Goal: Contribute content

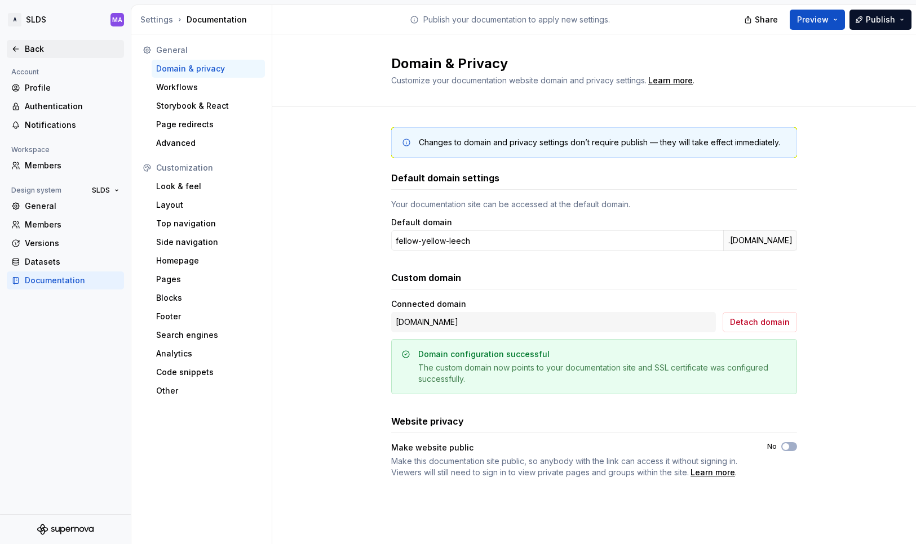
click at [17, 50] on icon at bounding box center [15, 49] width 9 height 9
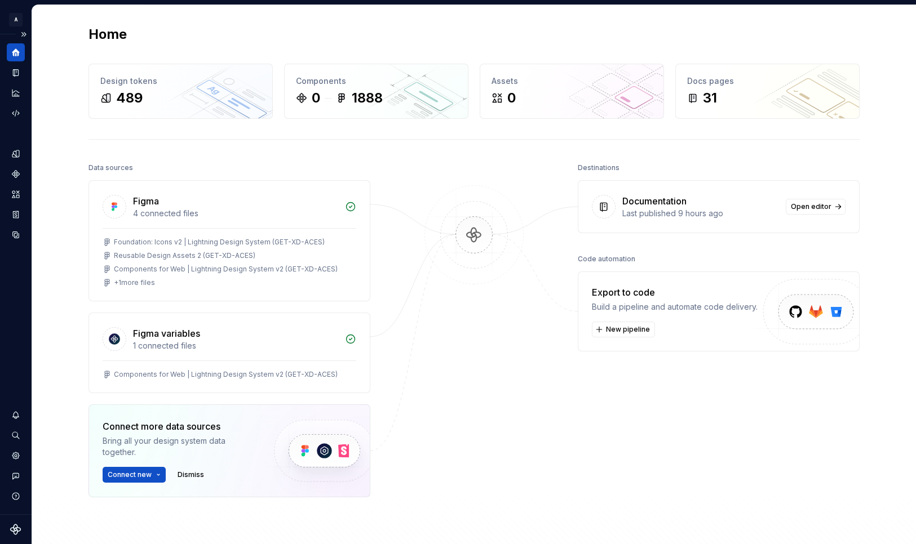
click at [25, 74] on div "Dataset SLDS2" at bounding box center [16, 274] width 32 height 480
click at [17, 74] on icon "Documentation" at bounding box center [17, 73] width 5 height 6
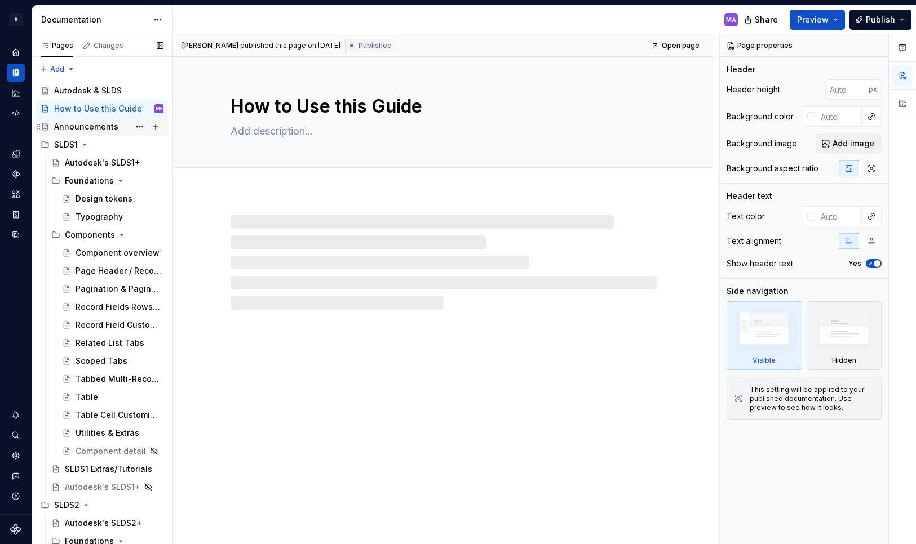
click at [105, 125] on div "Announcements" at bounding box center [86, 126] width 64 height 11
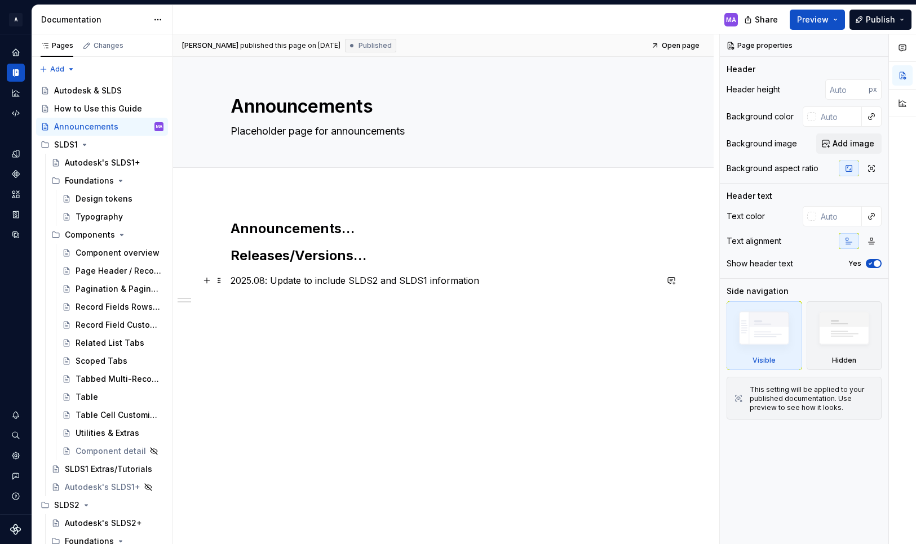
type textarea "*"
click at [232, 281] on div "Announcements… Releases/Versions… 2025.08: Update to include SLDS2 and SLDS1 in…" at bounding box center [443, 339] width 540 height 292
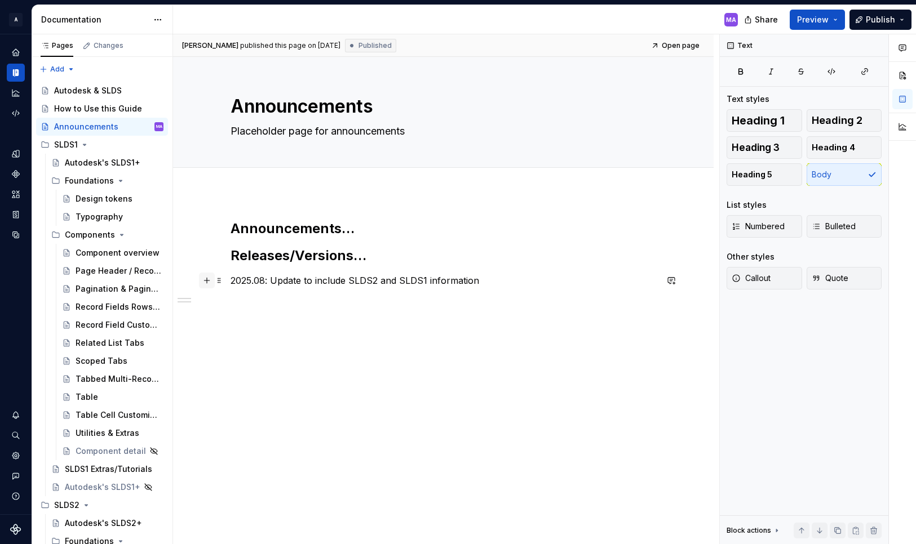
click at [211, 279] on button "button" at bounding box center [207, 281] width 16 height 16
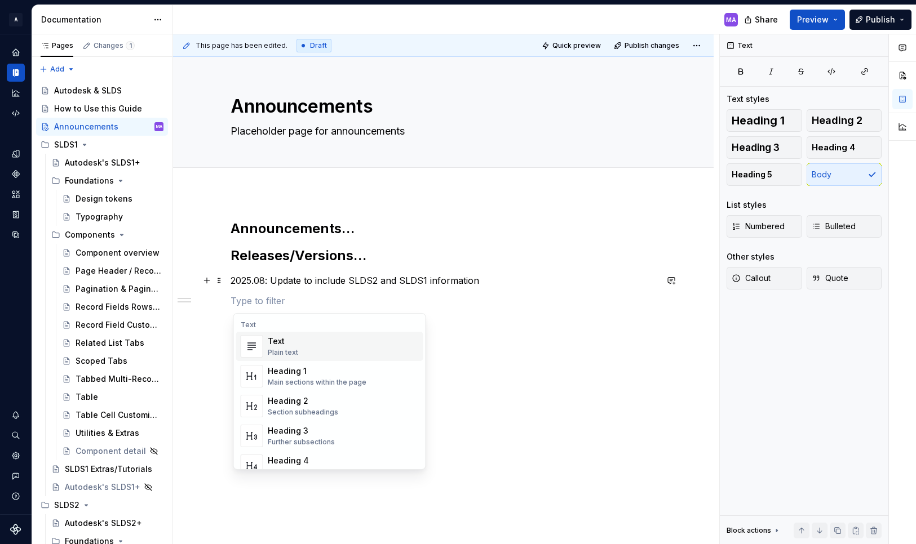
click at [294, 346] on div "Text" at bounding box center [283, 341] width 30 height 11
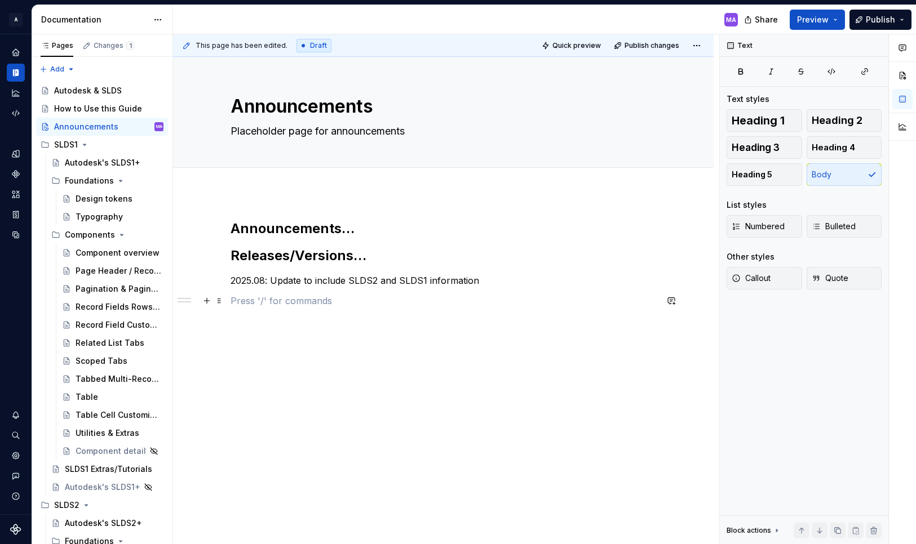
click at [260, 301] on p at bounding box center [443, 301] width 426 height 14
click at [263, 281] on p "2025.08: Update to include SLDS2 and SLDS1 information" at bounding box center [443, 281] width 426 height 14
drag, startPoint x: 289, startPoint y: 300, endPoint x: 296, endPoint y: 300, distance: 7.3
click at [289, 300] on p "[DATE]:" at bounding box center [443, 301] width 426 height 14
drag, startPoint x: 376, startPoint y: 298, endPoint x: 383, endPoint y: 303, distance: 8.0
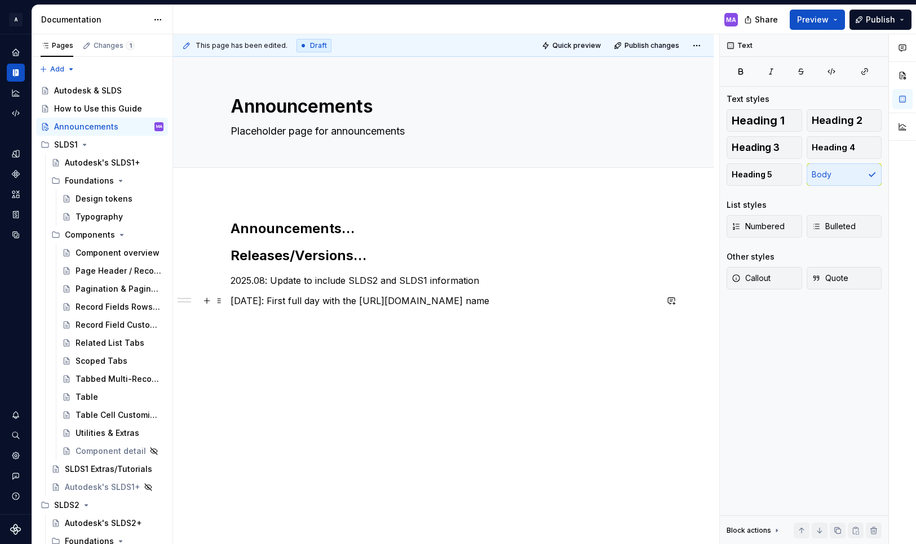
click at [376, 298] on p "[DATE]: First full day with the [URL][DOMAIN_NAME] name" at bounding box center [443, 301] width 426 height 14
click at [636, 282] on button "button" at bounding box center [635, 280] width 16 height 16
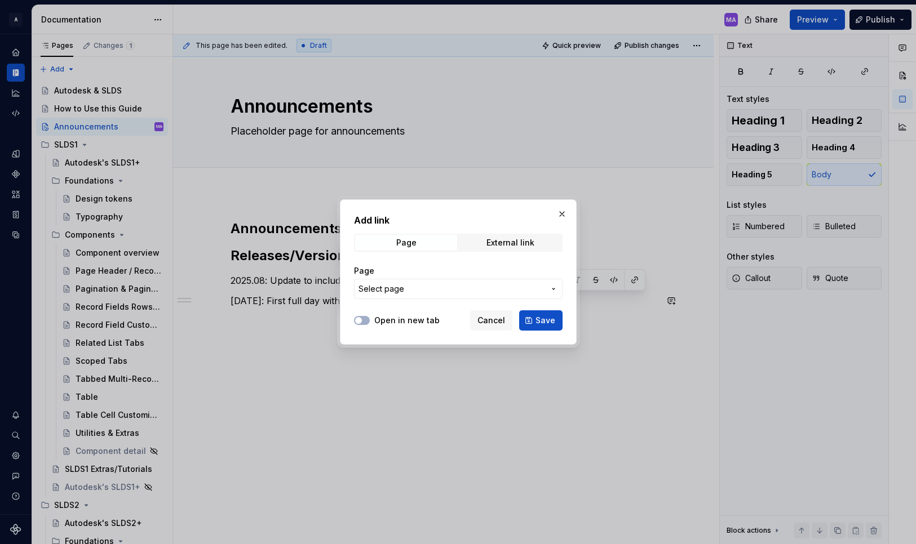
click at [464, 291] on span "Select page" at bounding box center [451, 288] width 186 height 11
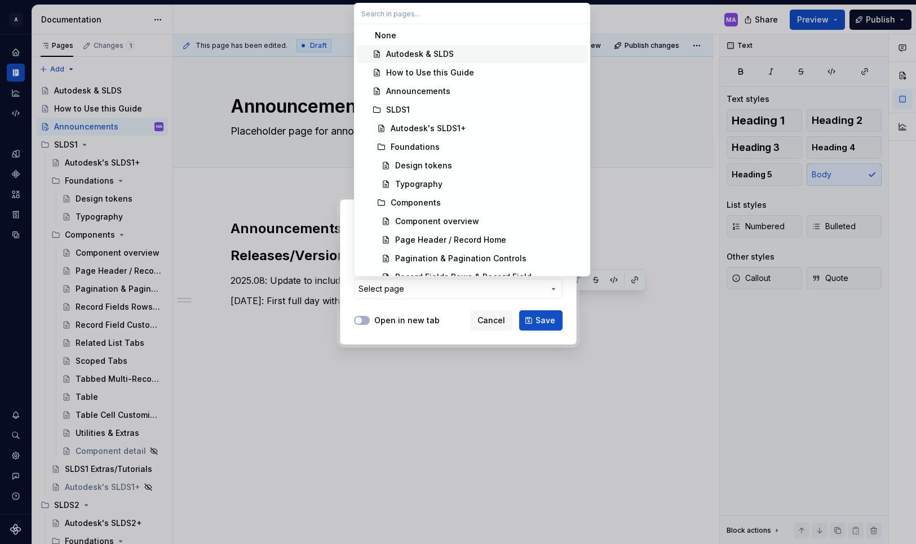
click at [414, 55] on div "Autodesk & SLDS" at bounding box center [420, 53] width 68 height 11
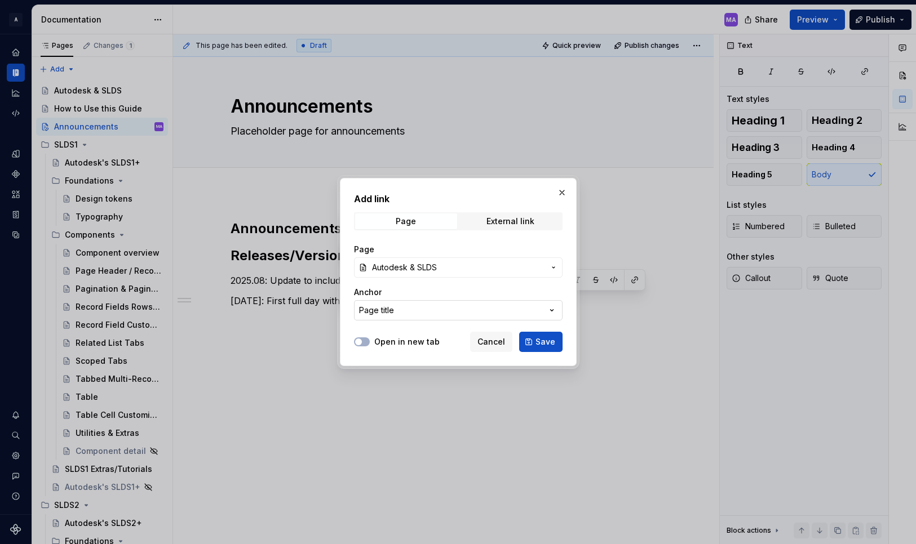
click at [441, 314] on button "Page title" at bounding box center [458, 310] width 208 height 20
click at [468, 193] on div "Add link Page External link Page Autodesk & SLDS Anchor Page title Open in new …" at bounding box center [458, 272] width 916 height 544
click at [541, 340] on span "Save" at bounding box center [545, 341] width 20 height 11
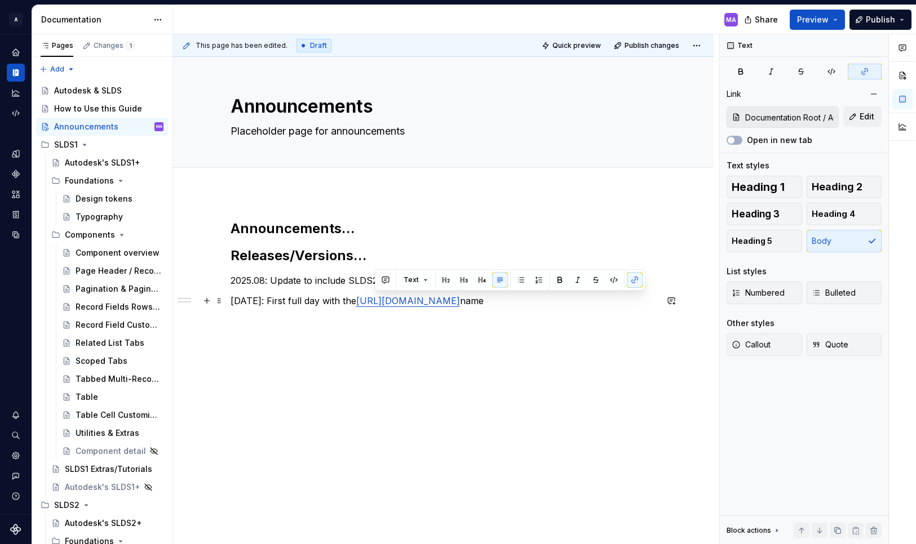
click at [534, 304] on p "[DATE]: First full day with the [URL][DOMAIN_NAME] name" at bounding box center [443, 301] width 426 height 14
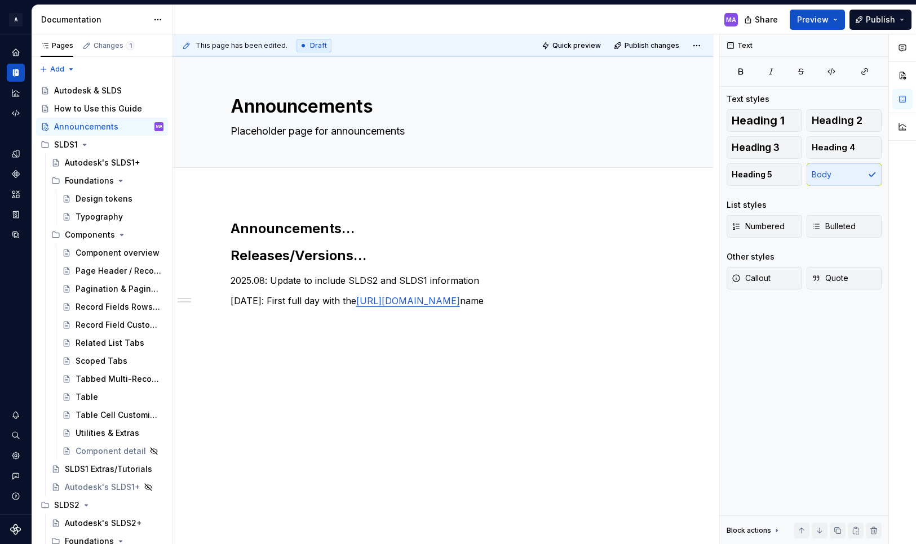
click at [674, 17] on div "MA" at bounding box center [460, 19] width 574 height 29
click at [898, 18] on button "Publish" at bounding box center [880, 20] width 62 height 20
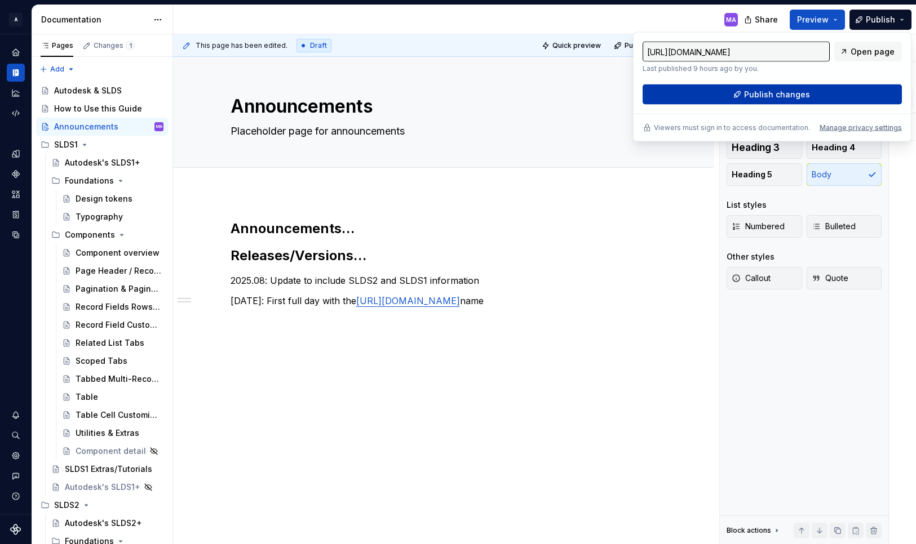
click at [801, 95] on span "Publish changes" at bounding box center [777, 94] width 66 height 11
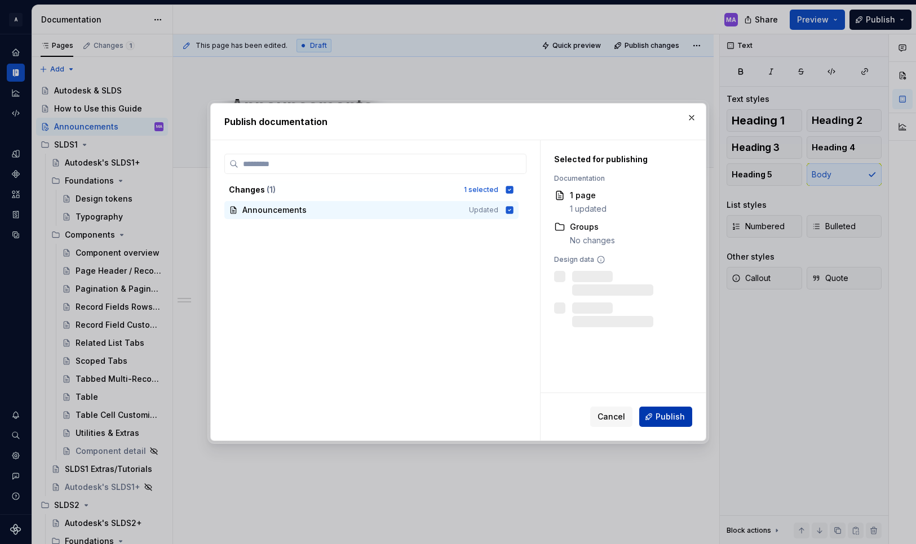
click at [664, 416] on span "Publish" at bounding box center [669, 416] width 29 height 11
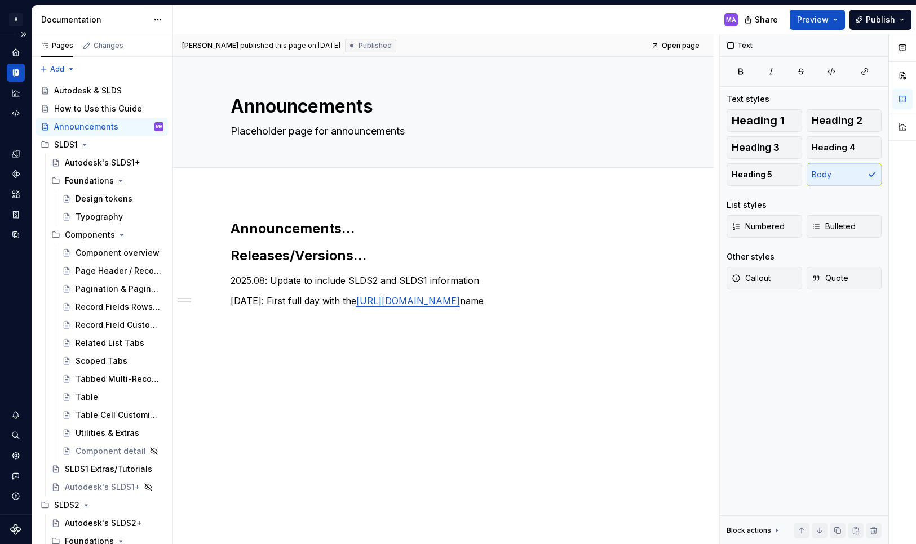
type textarea "*"
